Goal: Navigation & Orientation: Find specific page/section

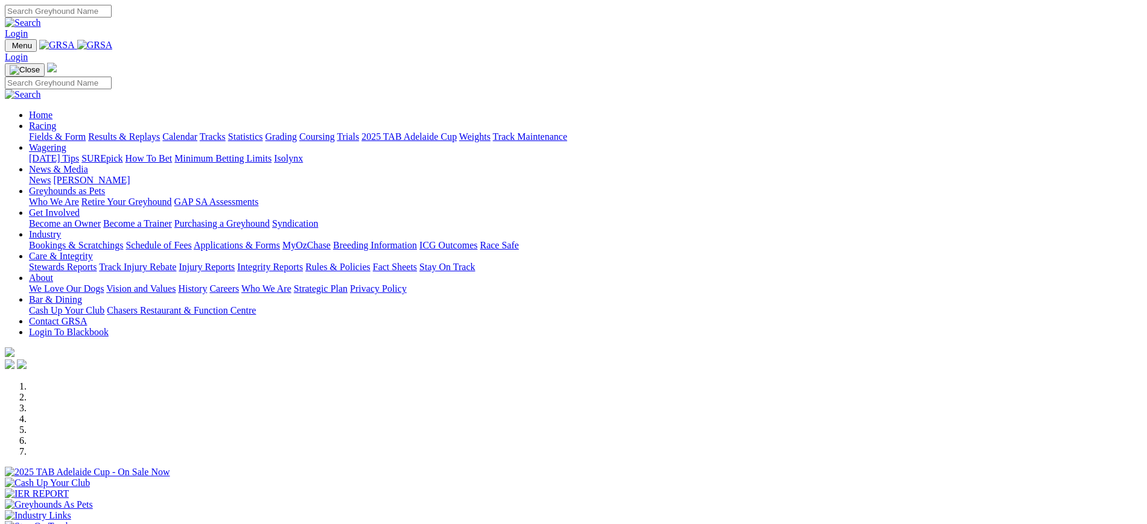
click at [97, 262] on link "Stewards Reports" at bounding box center [63, 267] width 68 height 10
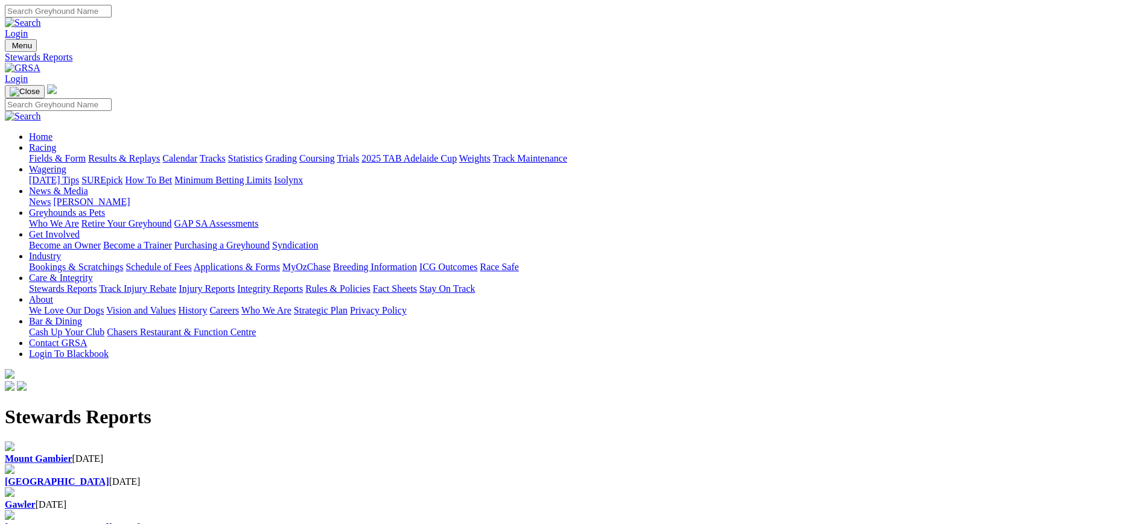
click at [109, 477] on b "[GEOGRAPHIC_DATA]" at bounding box center [57, 482] width 104 height 10
click at [51, 197] on link "News" at bounding box center [40, 202] width 22 height 10
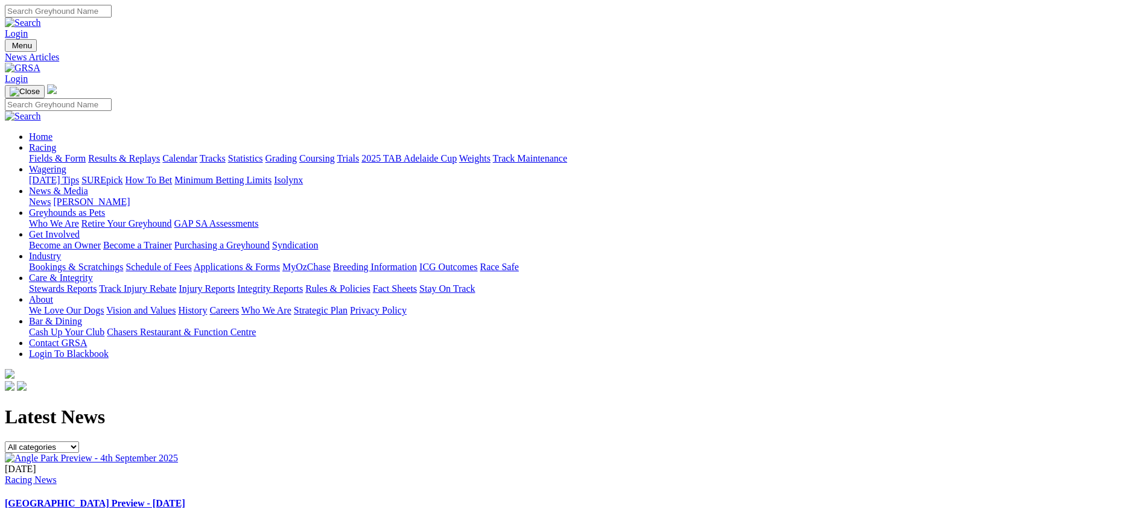
click at [40, 63] on img at bounding box center [23, 68] width 36 height 11
